Goal: Answer question/provide support

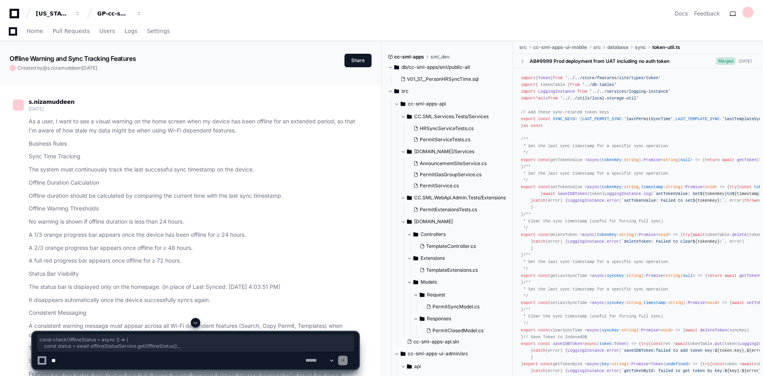
scroll to position [24510, 0]
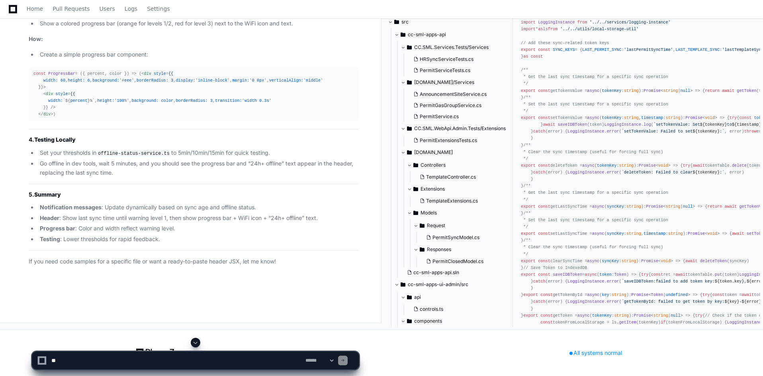
scroll to position [24785, 0]
click at [208, 353] on textarea at bounding box center [177, 361] width 254 height 18
paste textarea "**********"
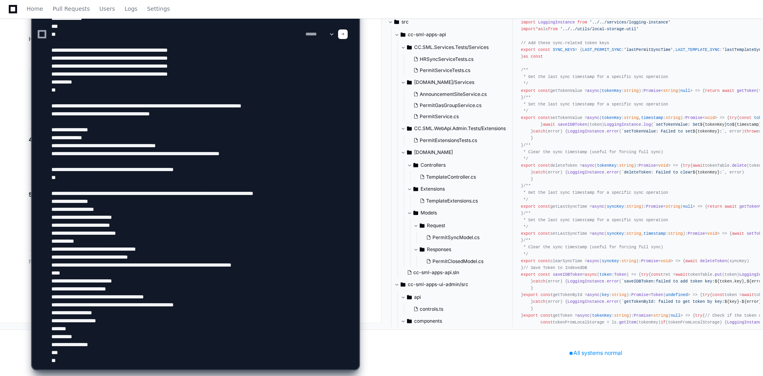
scroll to position [26, 0]
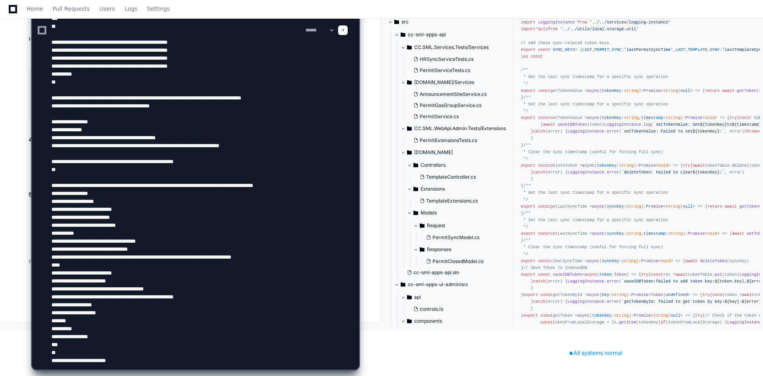
click at [162, 362] on textarea at bounding box center [177, 30] width 254 height 678
click at [154, 364] on textarea at bounding box center [177, 30] width 254 height 678
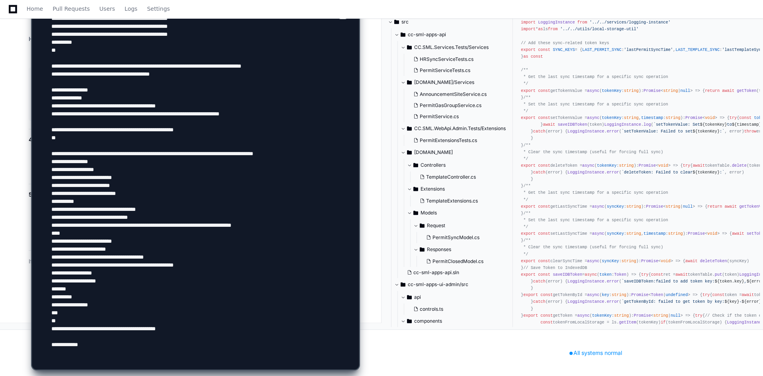
paste textarea "**********"
type textarea "**********"
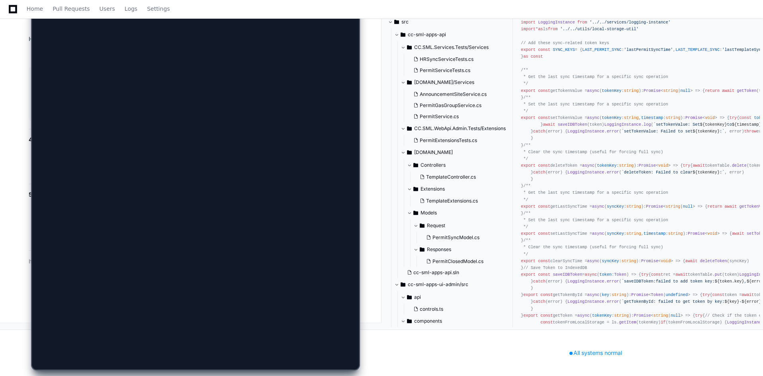
scroll to position [0, 0]
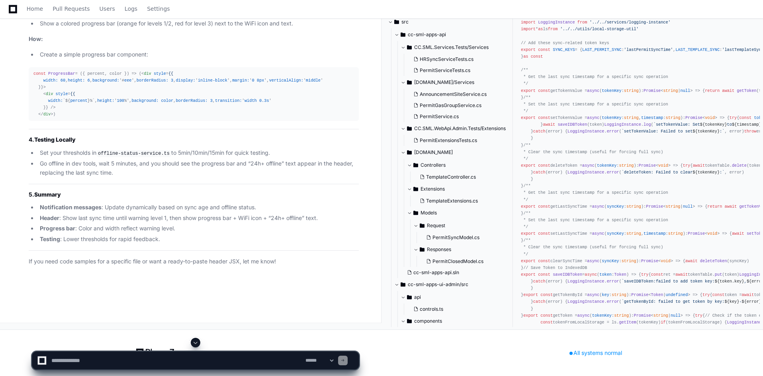
click at [196, 342] on span at bounding box center [195, 342] width 6 height 6
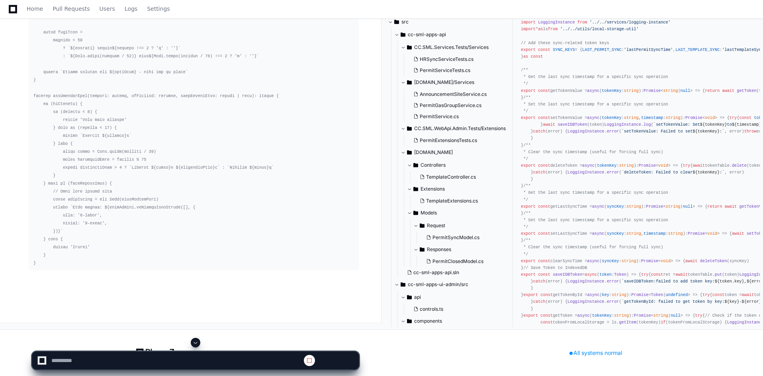
scroll to position [25361, 0]
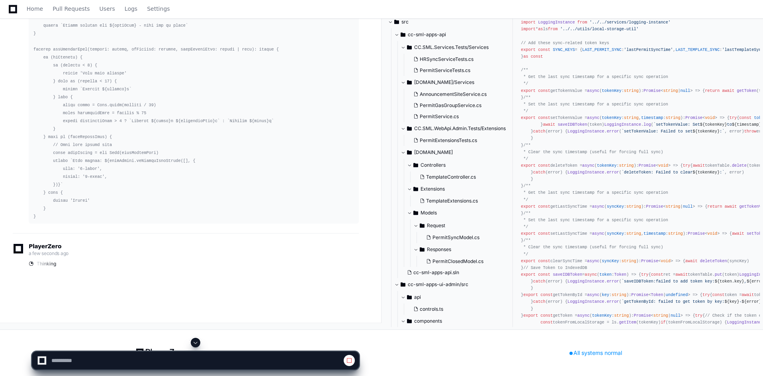
click at [197, 344] on span at bounding box center [195, 342] width 6 height 6
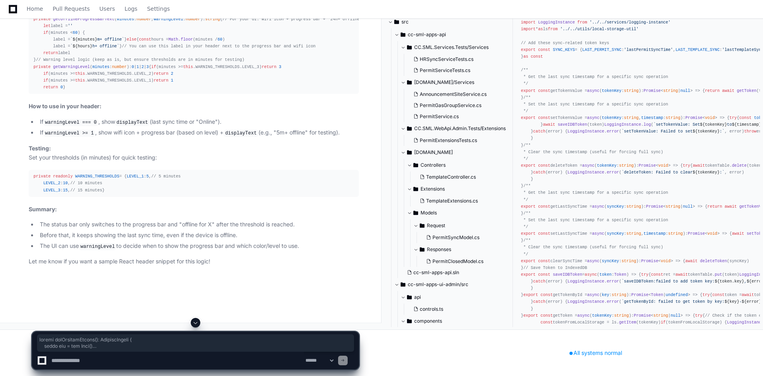
scroll to position [27339, 0]
drag, startPoint x: 31, startPoint y: 60, endPoint x: 84, endPoint y: 123, distance: 82.3
copy div "public getOfflineStatus (): OfflineStatus { const now = new Date () const store…"
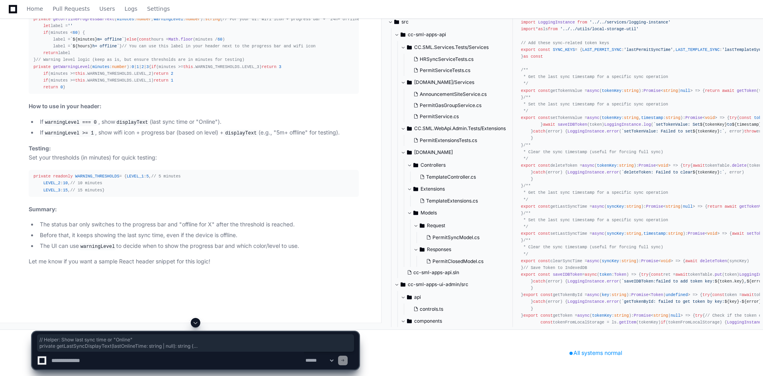
drag, startPoint x: 34, startPoint y: 135, endPoint x: 60, endPoint y: 189, distance: 59.6
copy div "// Helper: Show last sync time or "Online" private getLastSyncDisplayText ( las…"
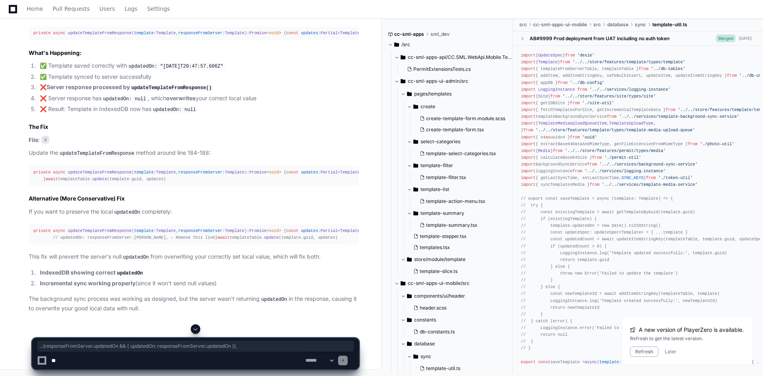
scroll to position [7643, 0]
click at [36, 6] on span "Home" at bounding box center [35, 8] width 16 height 5
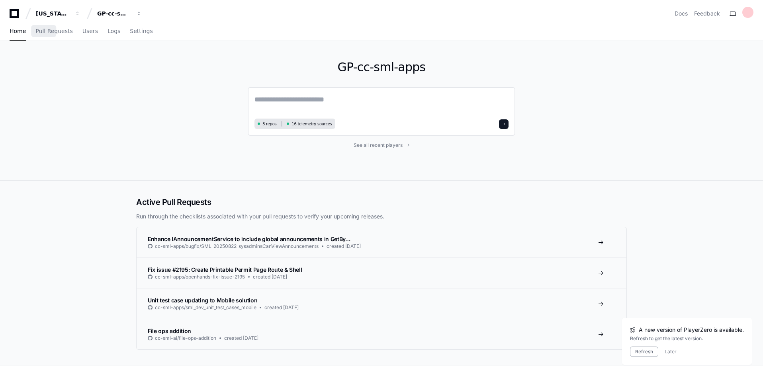
click at [315, 94] on div "3 repos 16 telemetry sources" at bounding box center [381, 111] width 267 height 49
click at [318, 99] on textarea at bounding box center [381, 105] width 254 height 22
click at [302, 100] on textarea at bounding box center [381, 105] width 254 height 22
click at [336, 101] on textarea "**********" at bounding box center [381, 104] width 254 height 21
click at [345, 101] on textarea "**********" at bounding box center [381, 104] width 254 height 21
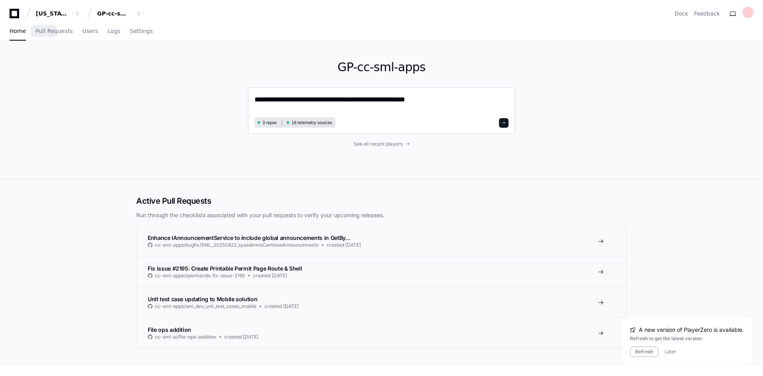
click at [455, 93] on div "**********" at bounding box center [381, 110] width 267 height 47
click at [448, 100] on textarea "**********" at bounding box center [381, 104] width 254 height 21
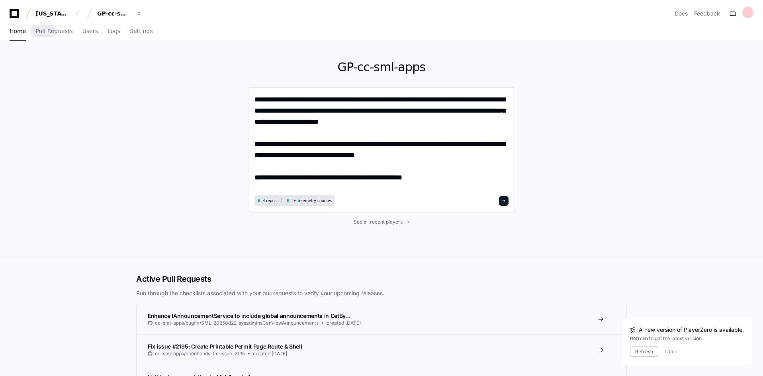
type textarea "**********"
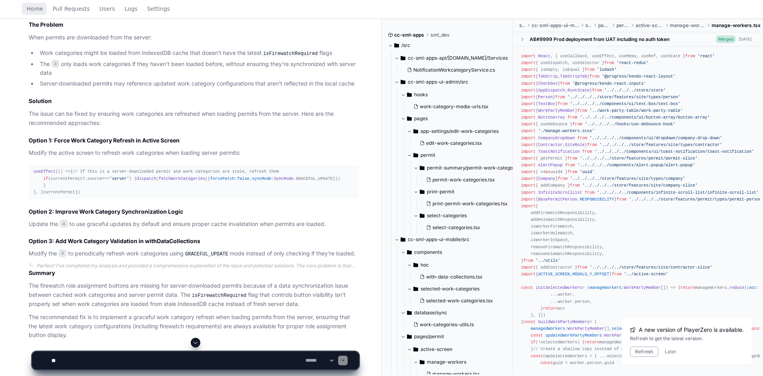
scroll to position [756, 0]
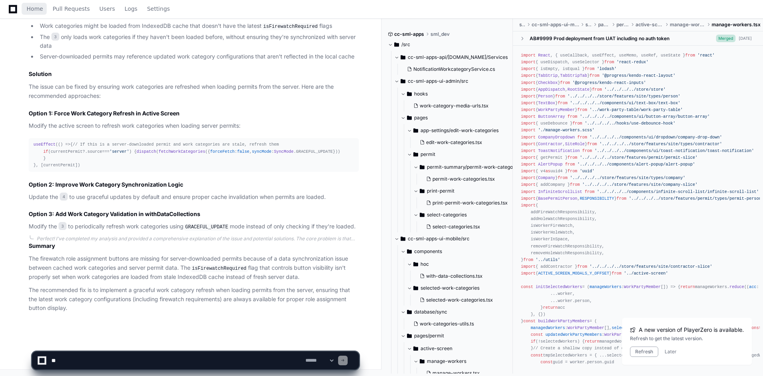
click at [204, 357] on textarea at bounding box center [177, 361] width 254 height 18
type textarea "**********"
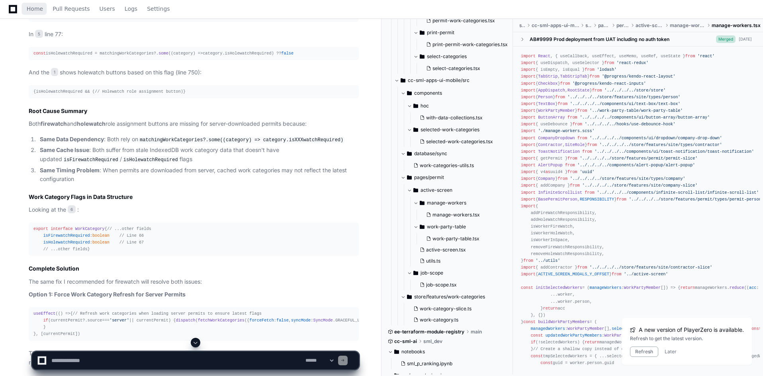
scroll to position [1399, 0]
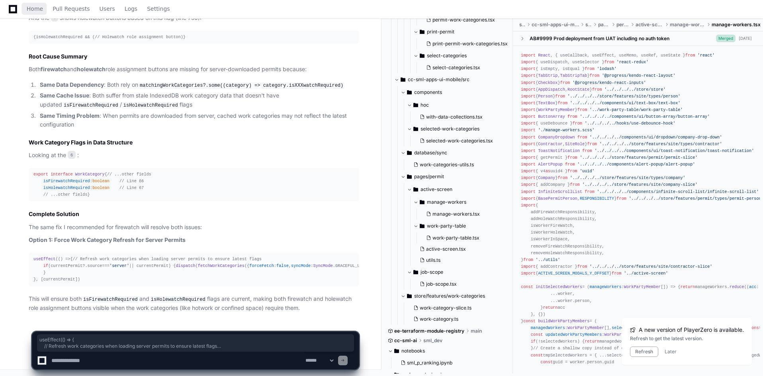
drag, startPoint x: 86, startPoint y: 279, endPoint x: 32, endPoint y: 226, distance: 75.1
click at [32, 253] on pre "useEffect ( () => { // Refresh work categories when loading server permits to e…" at bounding box center [194, 270] width 330 height 34
click at [150, 356] on textarea at bounding box center [177, 361] width 254 height 18
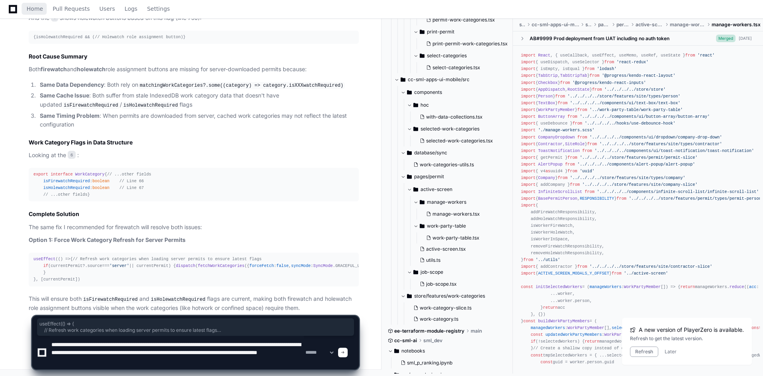
scroll to position [10, 0]
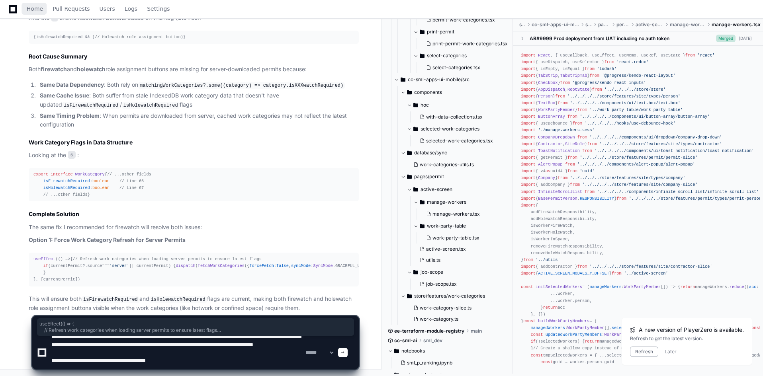
type textarea "**********"
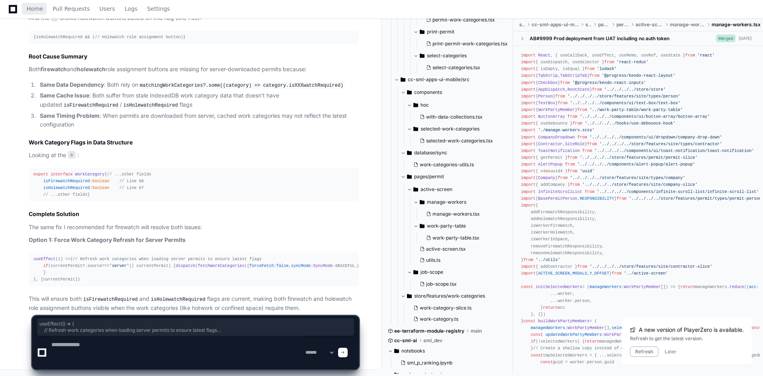
scroll to position [0, 0]
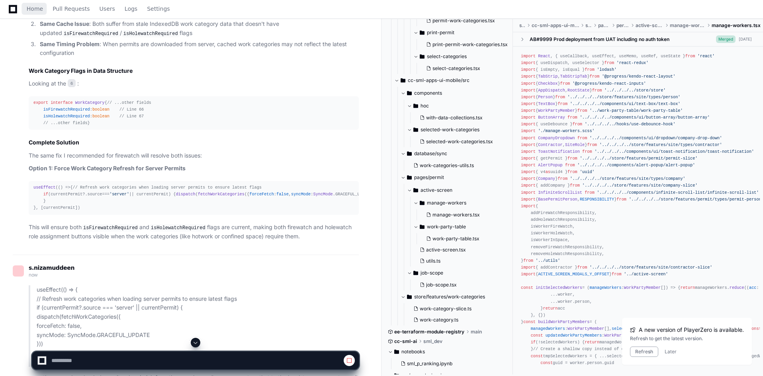
click at [198, 341] on span at bounding box center [195, 342] width 6 height 6
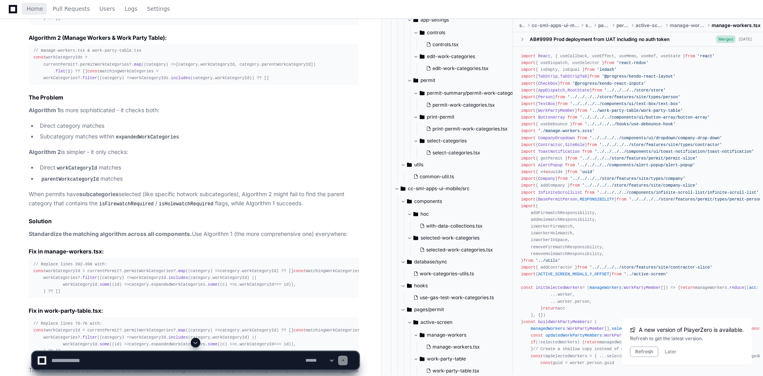
scroll to position [2025, 0]
click at [51, 24] on div "// active-screen.tsx lines 87-92 const matchingWorkCategories = workCategories?…" at bounding box center [193, 7] width 320 height 34
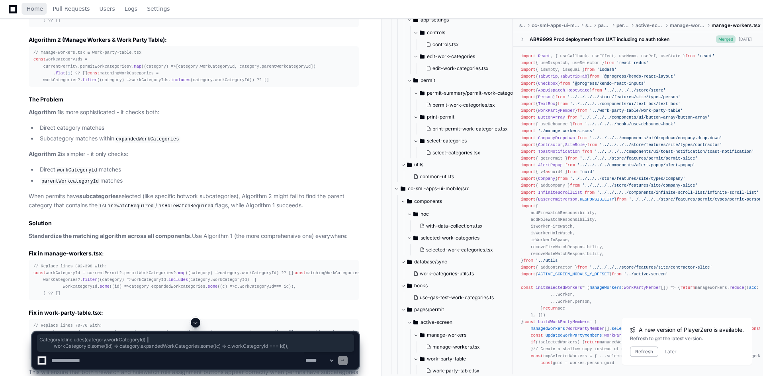
drag, startPoint x: 70, startPoint y: 92, endPoint x: 281, endPoint y: 97, distance: 211.0
click at [281, 24] on div "// active-screen.tsx lines 87-92 const matchingWorkCategories = workCategories?…" at bounding box center [193, 7] width 320 height 34
click at [289, 24] on div "// active-screen.tsx lines 87-92 const matchingWorkCategories = workCategories?…" at bounding box center [193, 7] width 320 height 34
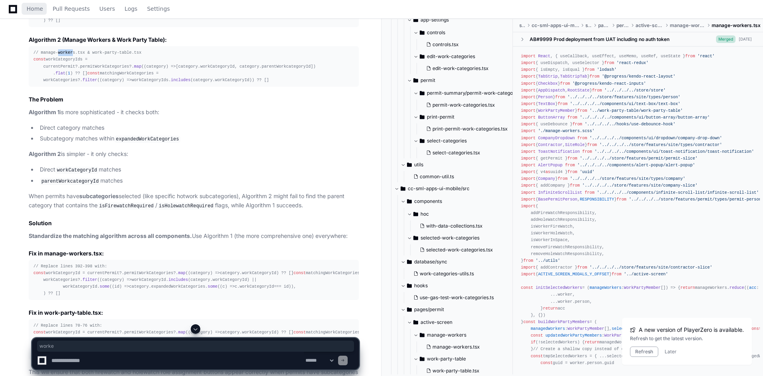
drag, startPoint x: 56, startPoint y: 137, endPoint x: 74, endPoint y: 137, distance: 17.9
click at [70, 55] on span "// manage-workers.tsx & work-party-table.tsx" at bounding box center [87, 52] width 108 height 5
drag, startPoint x: 96, startPoint y: 138, endPoint x: 122, endPoint y: 140, distance: 25.9
click at [121, 55] on span "// manage-workers.tsx & work-party-table.tsx" at bounding box center [87, 52] width 108 height 5
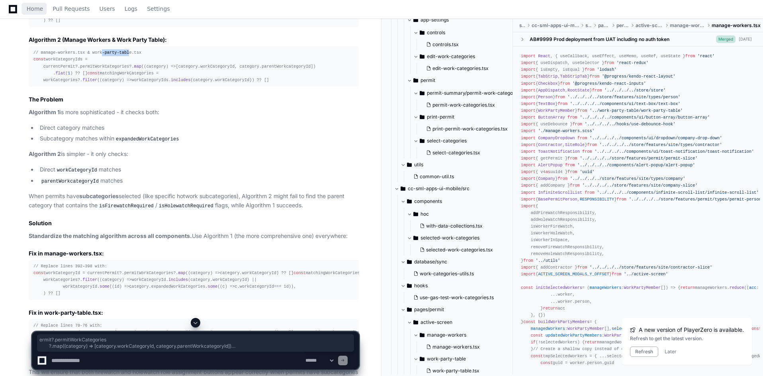
drag, startPoint x: 59, startPoint y: 150, endPoint x: 90, endPoint y: 171, distance: 37.4
click at [90, 84] on div "// manage-workers.tsx & work-party-table.tsx const workCategoryIds = currentPer…" at bounding box center [193, 66] width 320 height 34
click at [126, 84] on div "// manage-workers.tsx & work-party-table.tsx const workCategoryIds = currentPer…" at bounding box center [193, 66] width 320 height 34
drag, startPoint x: 40, startPoint y: 80, endPoint x: 93, endPoint y: 94, distance: 54.7
click at [93, 24] on div "// active-screen.tsx lines 87-92 const matchingWorkCategories = workCategories?…" at bounding box center [193, 7] width 320 height 34
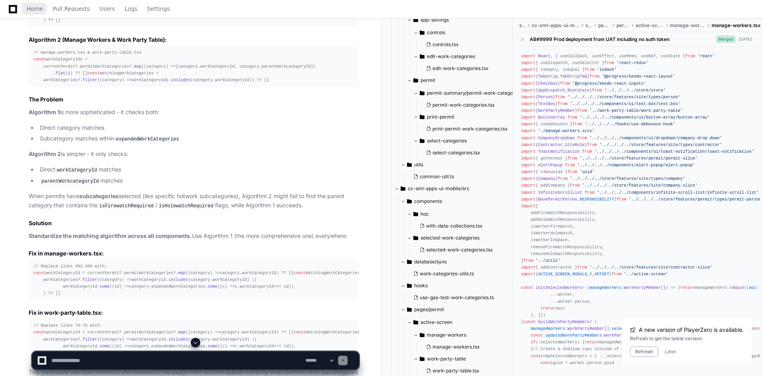
click at [60, 84] on div "// manage-workers.tsx & work-party-table.tsx const workCategoryIds = currentPer…" at bounding box center [193, 66] width 320 height 34
click at [61, 84] on div "// manage-workers.tsx & work-party-table.tsx const workCategoryIds = currentPer…" at bounding box center [193, 66] width 320 height 34
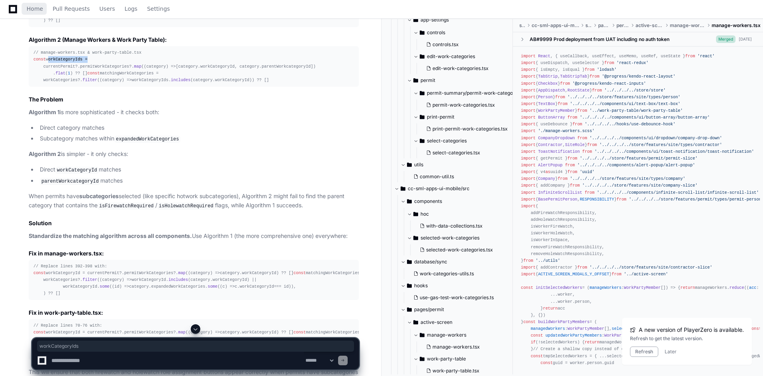
click at [61, 84] on div "// manage-workers.tsx & work-party-table.tsx const workCategoryIds = currentPer…" at bounding box center [193, 66] width 320 height 34
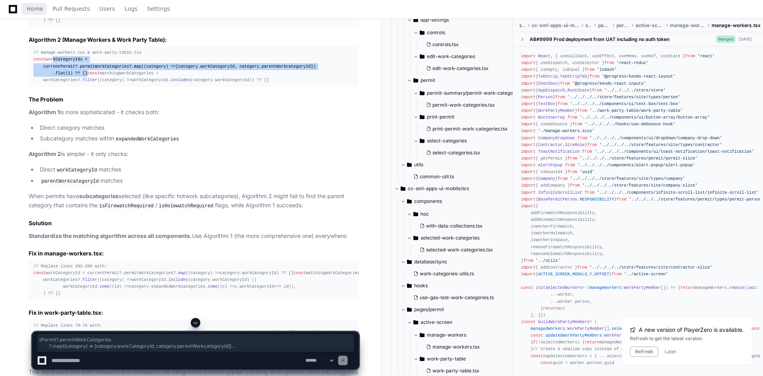
drag, startPoint x: 86, startPoint y: 167, endPoint x: 51, endPoint y: 145, distance: 41.3
click at [51, 84] on div "// manage-workers.tsx & work-party-table.tsx const workCategoryIds = currentPer…" at bounding box center [193, 66] width 320 height 34
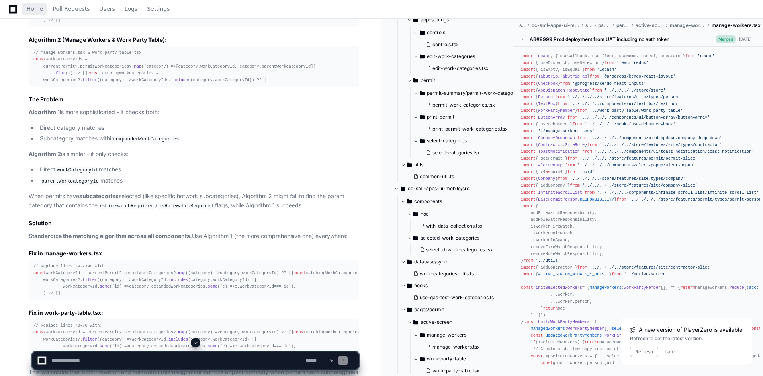
click at [69, 84] on div "// manage-workers.tsx & work-party-table.tsx const workCategoryIds = currentPer…" at bounding box center [193, 66] width 320 height 34
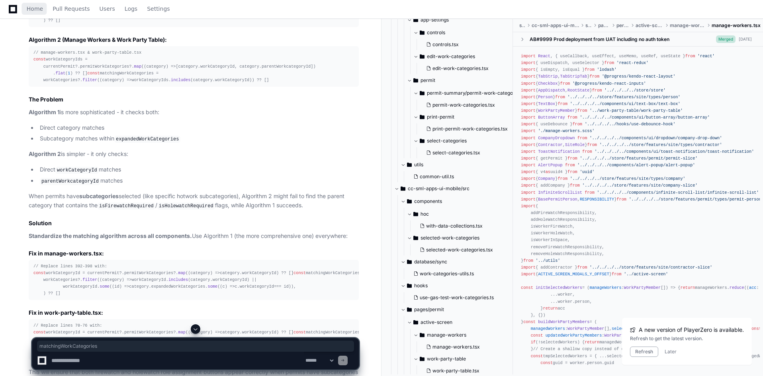
click at [65, 84] on div "// manage-workers.tsx & work-party-table.tsx const workCategoryIds = currentPer…" at bounding box center [193, 66] width 320 height 34
click at [146, 84] on div "// manage-workers.tsx & work-party-table.tsx const workCategoryIds = currentPer…" at bounding box center [193, 66] width 320 height 34
drag, startPoint x: 95, startPoint y: 158, endPoint x: 225, endPoint y: 160, distance: 129.8
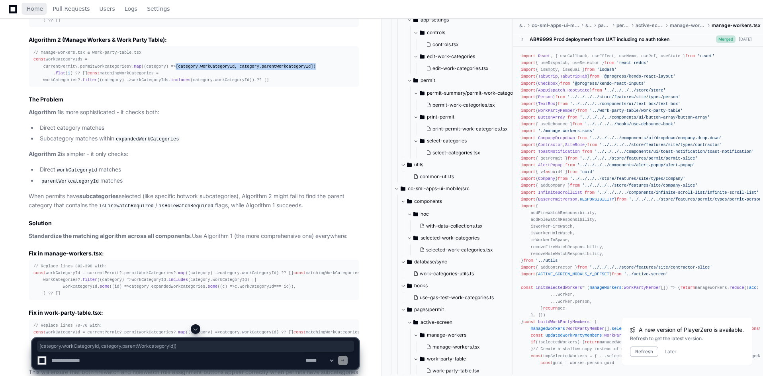
click at [225, 84] on div "// manage-workers.tsx & work-party-table.tsx const workCategoryIds = currentPer…" at bounding box center [193, 66] width 320 height 34
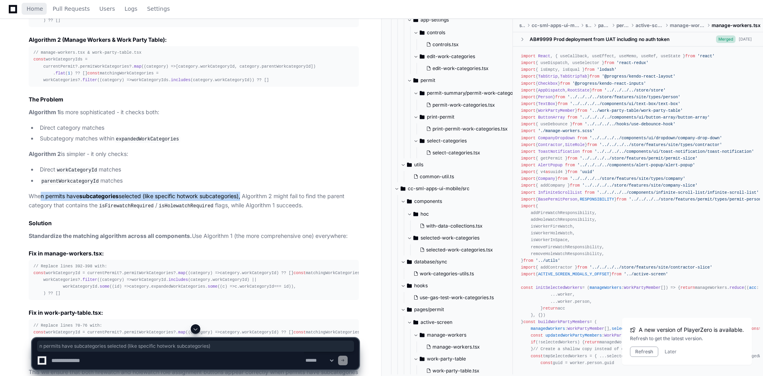
drag, startPoint x: 42, startPoint y: 302, endPoint x: 242, endPoint y: 304, distance: 200.6
click at [242, 210] on p "When permits have subcategories selected (like specific hotwork subcategories),…" at bounding box center [194, 201] width 330 height 18
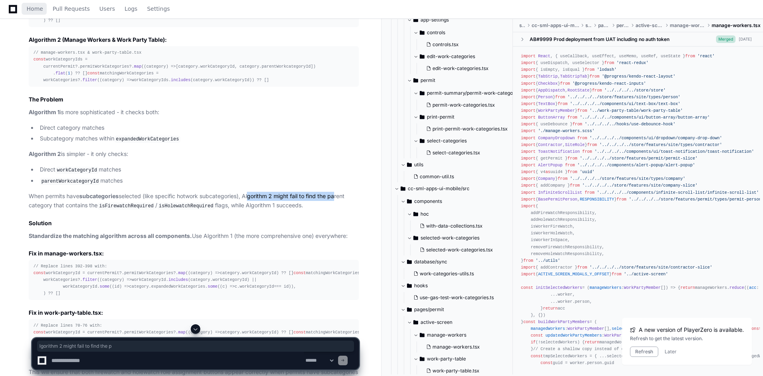
drag, startPoint x: 249, startPoint y: 302, endPoint x: 335, endPoint y: 298, distance: 86.0
click at [335, 210] on p "When permits have subcategories selected (like specific hotwork subcategories),…" at bounding box center [194, 201] width 330 height 18
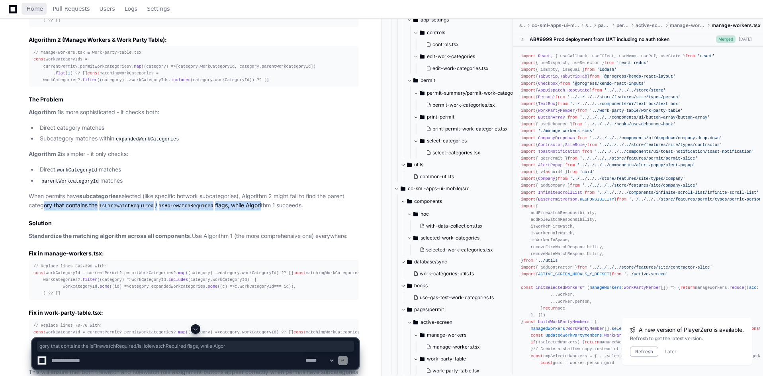
drag, startPoint x: 40, startPoint y: 312, endPoint x: 254, endPoint y: 311, distance: 214.5
click at [254, 210] on p "When permits have subcategories selected (like specific hotwork subcategories),…" at bounding box center [194, 201] width 330 height 18
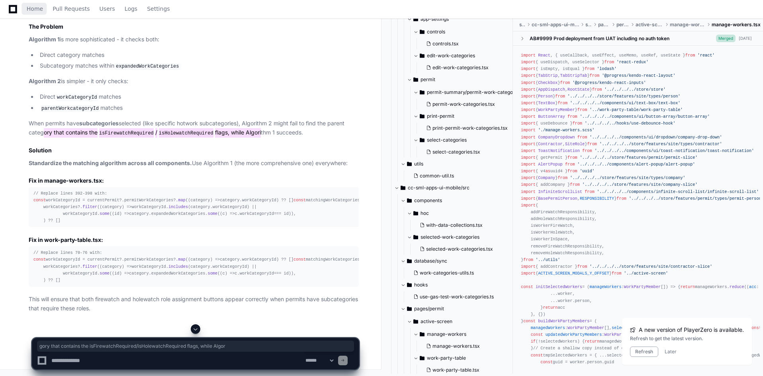
scroll to position [2216, 0]
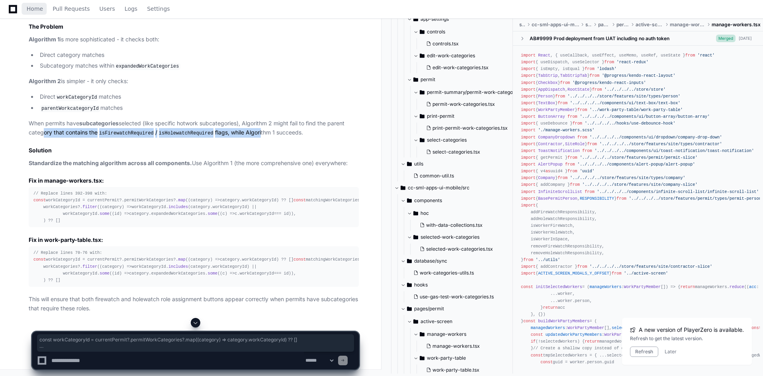
drag, startPoint x: 62, startPoint y: 232, endPoint x: 29, endPoint y: 188, distance: 55.2
click at [29, 188] on pre "// Replace lines 392-398 with: const workCategoryId = currentPermit?. permitWor…" at bounding box center [194, 207] width 330 height 41
copy div "const workCategoryId = currentPermit?. permitWorkCategories ?. map ( ( category…"
drag, startPoint x: 61, startPoint y: 277, endPoint x: 26, endPoint y: 234, distance: 55.5
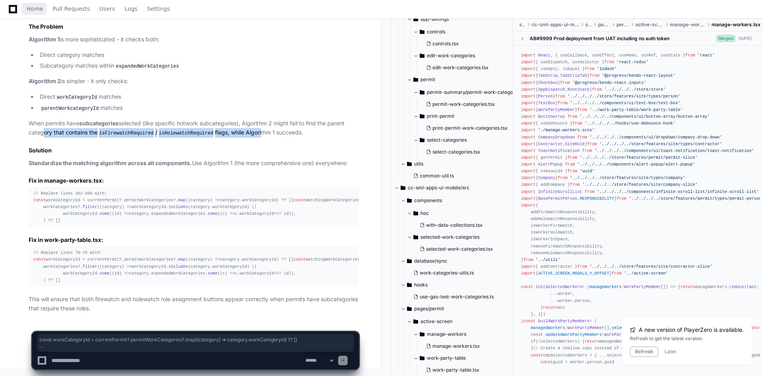
click at [26, 234] on div "Perfect! I found the root cause. The issue is not about server-downloaded vs lo…" at bounding box center [186, 74] width 346 height 478
copy div "const workCategoryId = currentPermit?. permitWorkCategories ?. map ( ( category…"
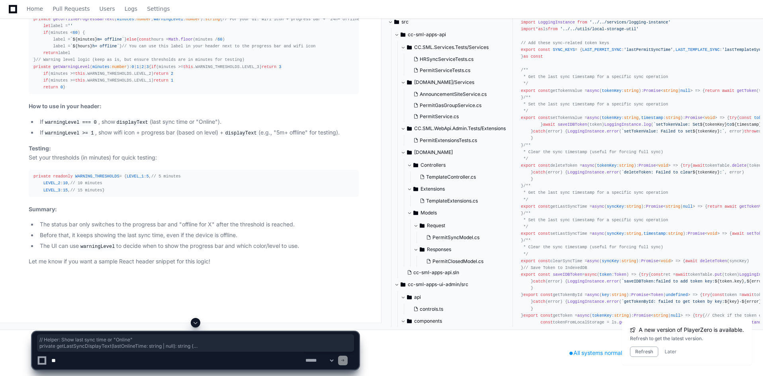
scroll to position [27220, 0]
